Goal: Information Seeking & Learning: Check status

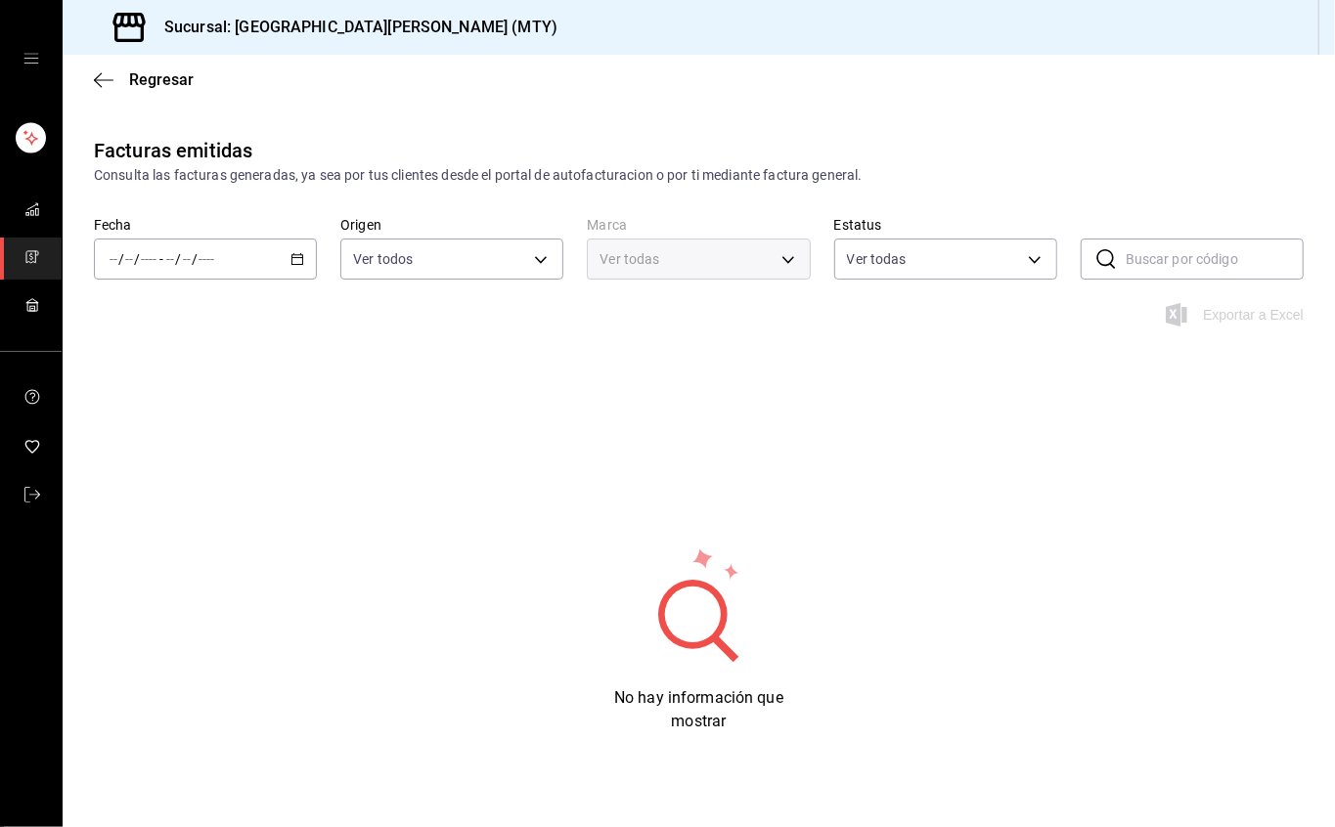
type input "ORDER_INVOICE,GENERAL_INVOICE"
type input "ACTIVE,PENDING_CANCELLATION,CANCELLED,PRE_CANCELLED"
type input "993182a7-2c84-4ec8-9ef4-4438dae30c02"
click at [36, 220] on span "carpetas de buzón" at bounding box center [32, 211] width 16 height 26
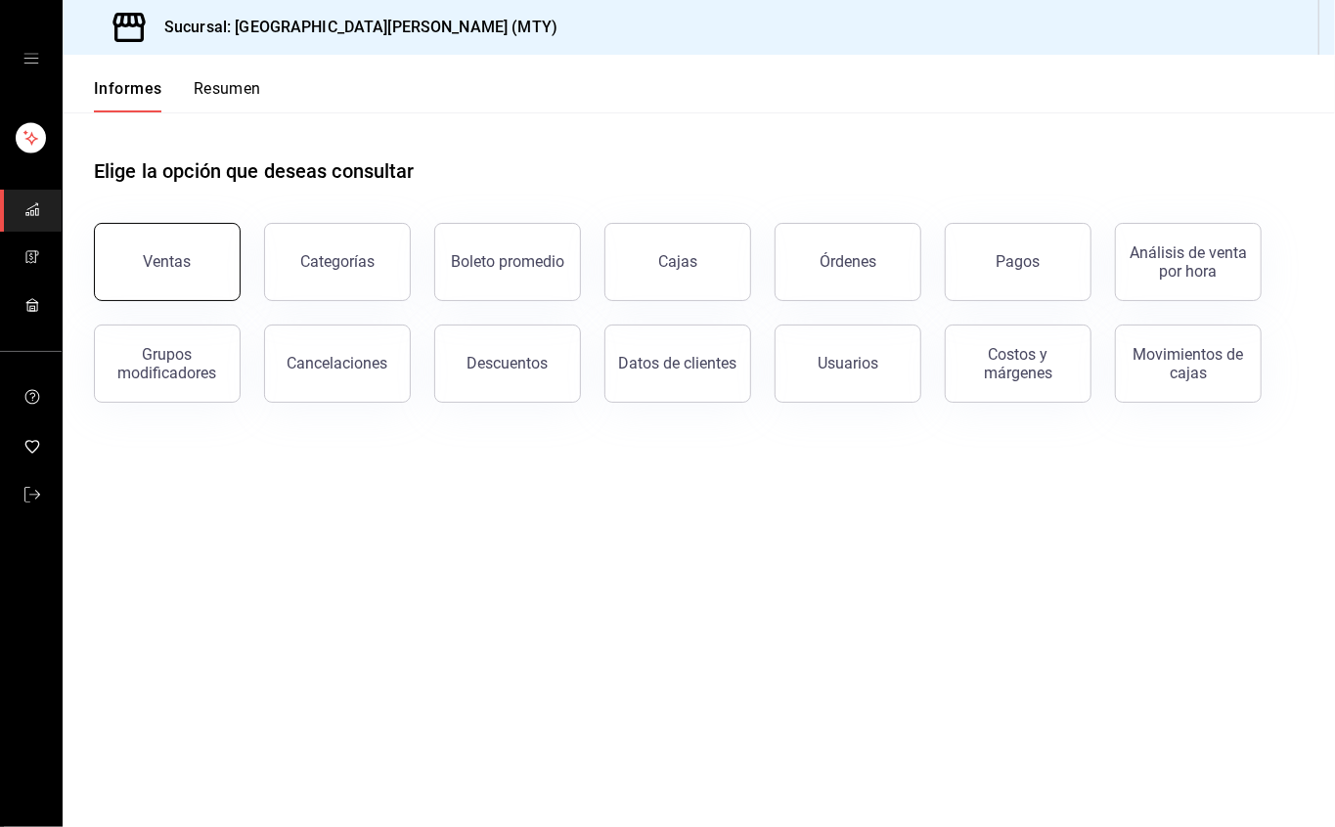
click at [208, 268] on button "Ventas" at bounding box center [167, 262] width 147 height 78
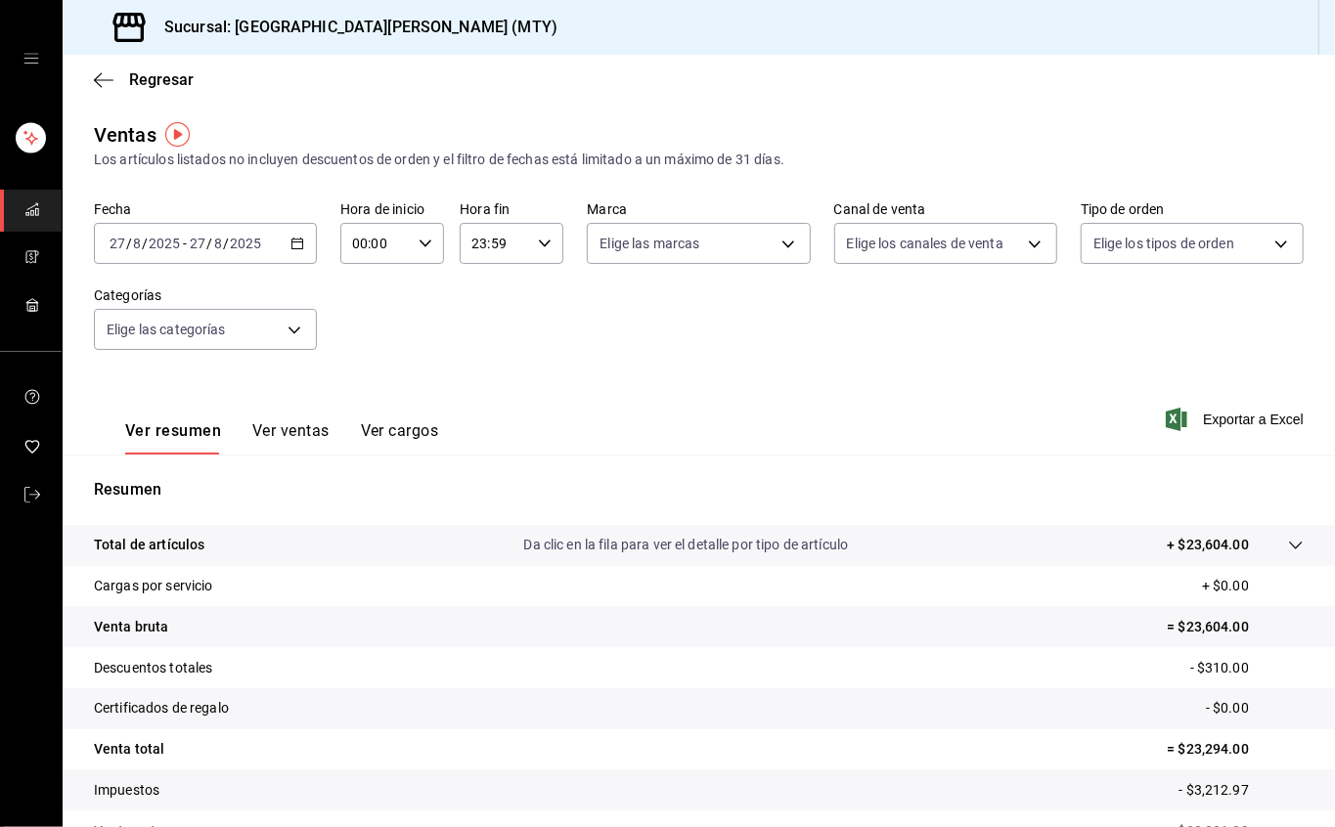
click at [529, 254] on div "23:59 Hora fin" at bounding box center [512, 243] width 104 height 41
click at [471, 387] on font "17" at bounding box center [479, 383] width 16 height 16
type input "17:59"
